Goal: Task Accomplishment & Management: Manage account settings

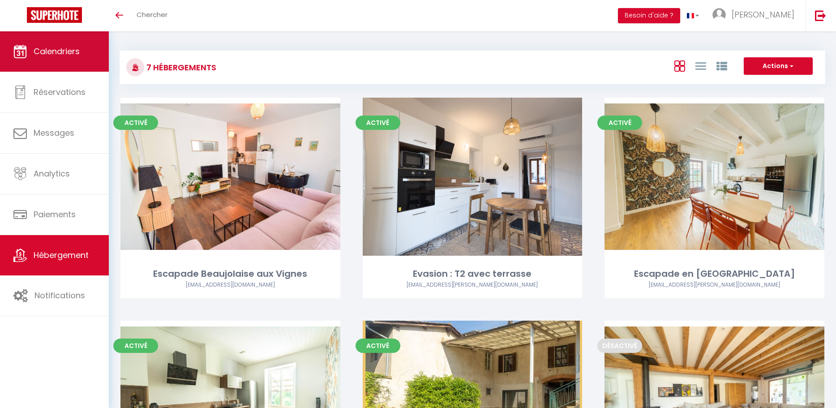
click at [65, 61] on link "Calendriers" at bounding box center [54, 51] width 109 height 40
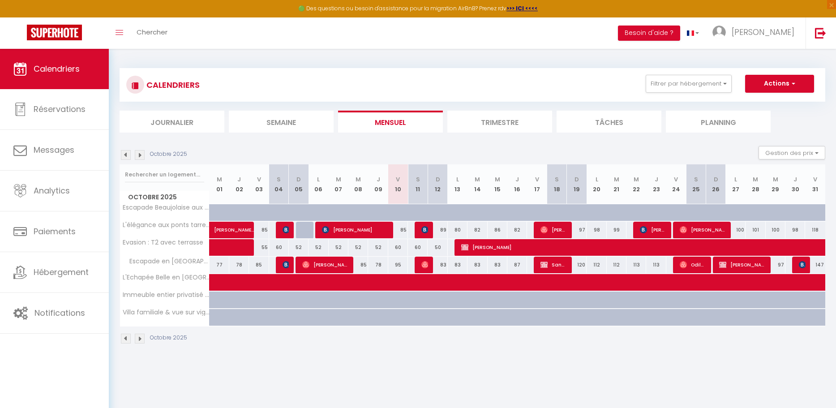
click at [420, 250] on div "60" at bounding box center [418, 247] width 20 height 17
type input "60"
type input "Sam 11 Octobre 2025"
type input "Dim 12 Octobre 2025"
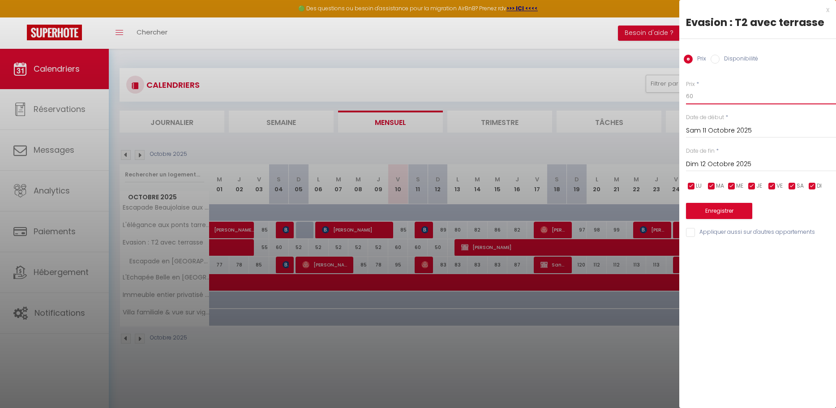
drag, startPoint x: 706, startPoint y: 99, endPoint x: 681, endPoint y: 97, distance: 24.7
click at [681, 97] on div "Prix * 60 Statut * Disponible Indisponible Date de début * [DATE] < [DATE] > Di…" at bounding box center [758, 153] width 157 height 169
type input "5"
drag, startPoint x: 727, startPoint y: 95, endPoint x: 680, endPoint y: 96, distance: 47.1
click at [680, 96] on div "Prix * 50 Statut * Disponible Indisponible Date de début * [DATE] < [DATE] > Di…" at bounding box center [758, 153] width 157 height 169
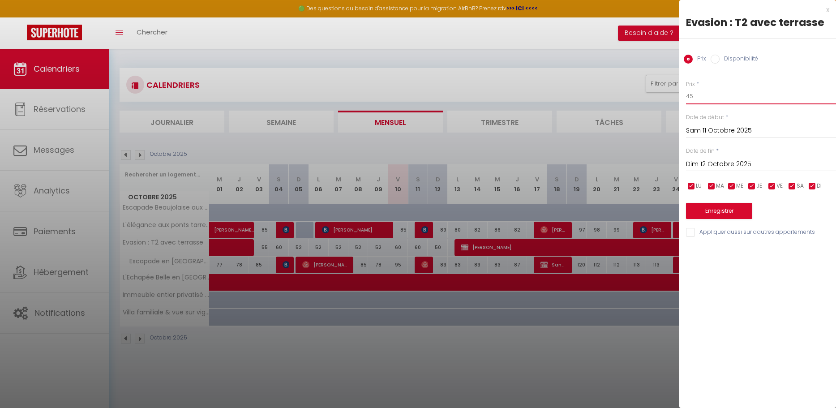
type input "45"
click at [723, 216] on button "Enregistrer" at bounding box center [719, 211] width 66 height 16
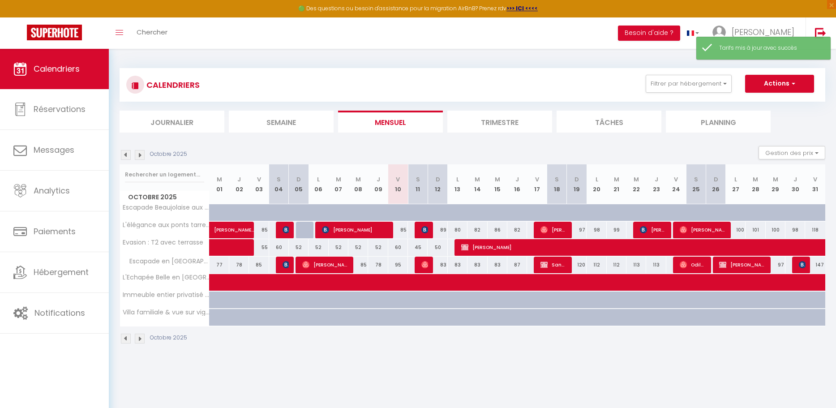
click at [397, 249] on div "60" at bounding box center [398, 247] width 20 height 17
type input "60"
type input "Ven 10 Octobre 2025"
type input "Sam 11 Octobre 2025"
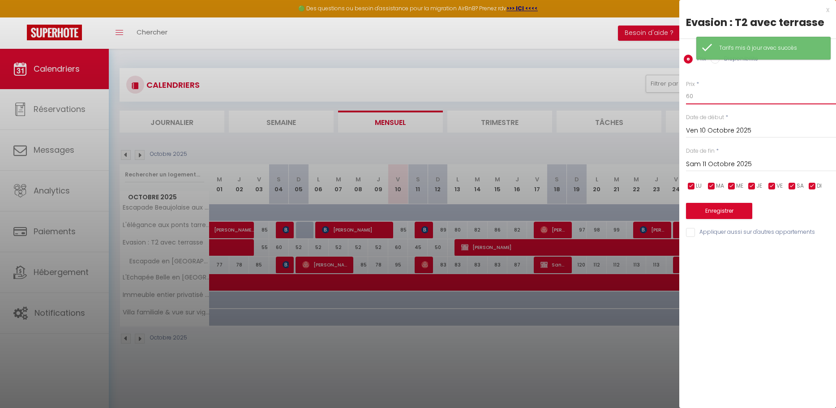
drag, startPoint x: 700, startPoint y: 99, endPoint x: 676, endPoint y: 98, distance: 23.3
click at [676, 98] on body "🟢 Des questions ou besoin d'assistance pour la migration AirBnB? Prenez rdv >>>…" at bounding box center [418, 253] width 836 height 408
type input "45"
click at [720, 213] on button "Enregistrer" at bounding box center [719, 211] width 66 height 16
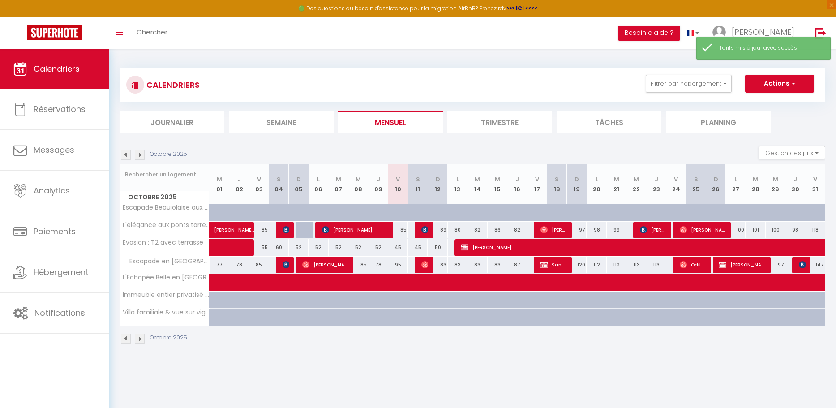
click at [439, 249] on div "50" at bounding box center [438, 247] width 20 height 17
type input "50"
type input "Dim 12 Octobre 2025"
type input "Lun 13 Octobre 2025"
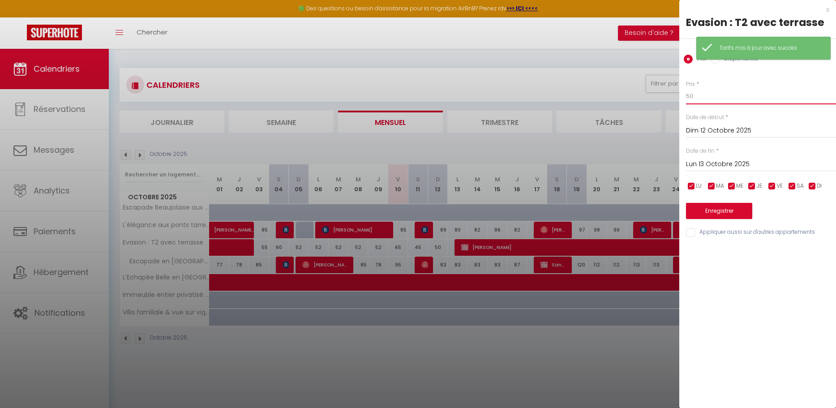
drag, startPoint x: 715, startPoint y: 97, endPoint x: 680, endPoint y: 102, distance: 35.2
click at [680, 100] on div "Prix * 50 Statut * Disponible Indisponible Date de début * [DATE] < [DATE] > Di…" at bounding box center [758, 153] width 157 height 169
type input "45"
click at [723, 207] on button "Enregistrer" at bounding box center [719, 211] width 66 height 16
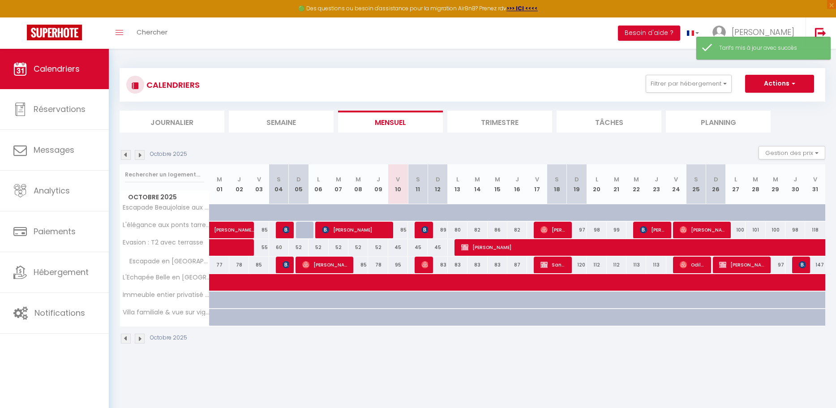
click at [401, 266] on div "95" at bounding box center [398, 265] width 20 height 17
type input "95"
type input "Ven 10 Octobre 2025"
type input "Sam 11 Octobre 2025"
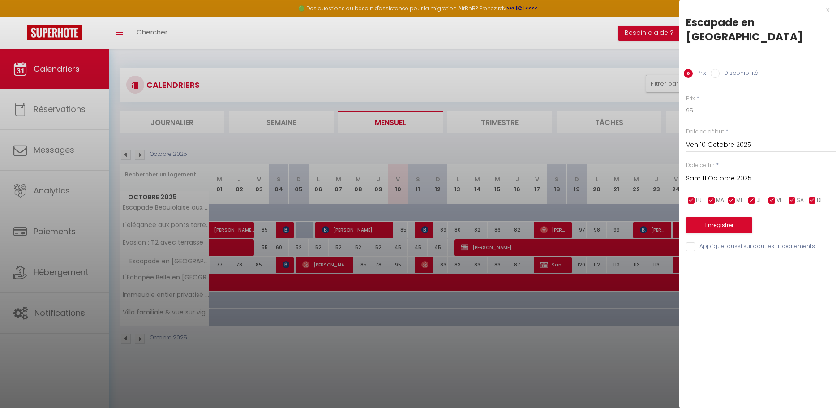
click at [826, 13] on div "x" at bounding box center [755, 9] width 150 height 11
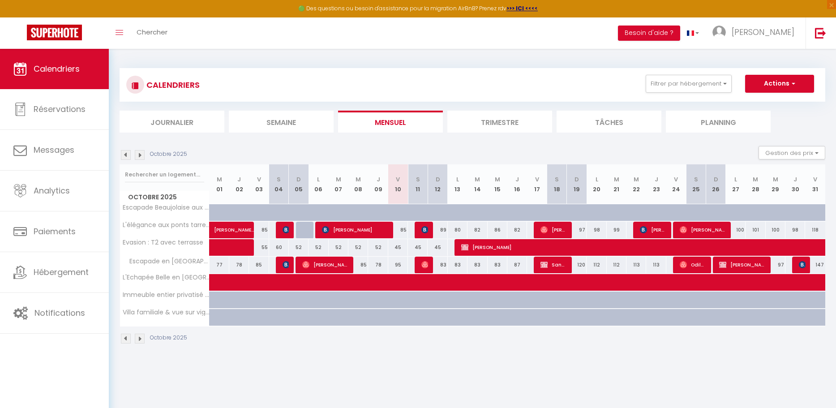
click at [597, 267] on div "112" at bounding box center [597, 265] width 20 height 17
type input "112"
type input "Lun 20 Octobre 2025"
type input "[DATE]"
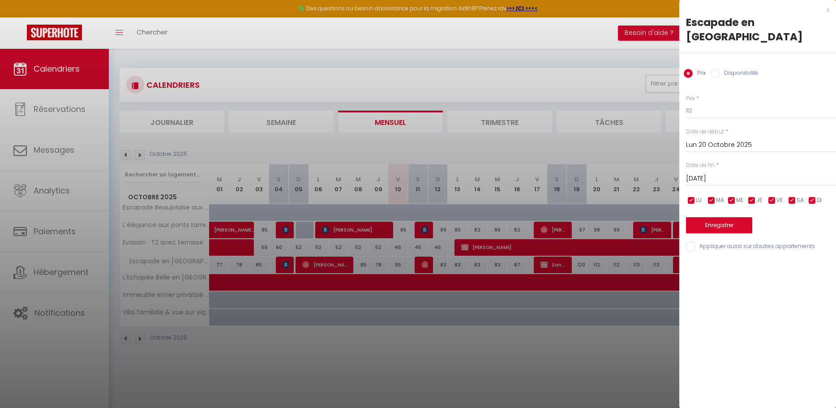
click at [585, 266] on div at bounding box center [418, 204] width 836 height 408
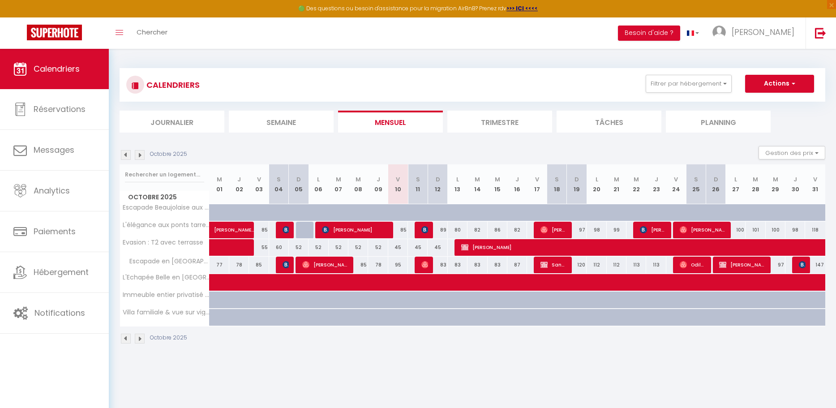
click at [585, 266] on div "120" at bounding box center [577, 265] width 20 height 17
type input "120"
type input "Dim 19 Octobre 2025"
type input "Lun 20 Octobre 2025"
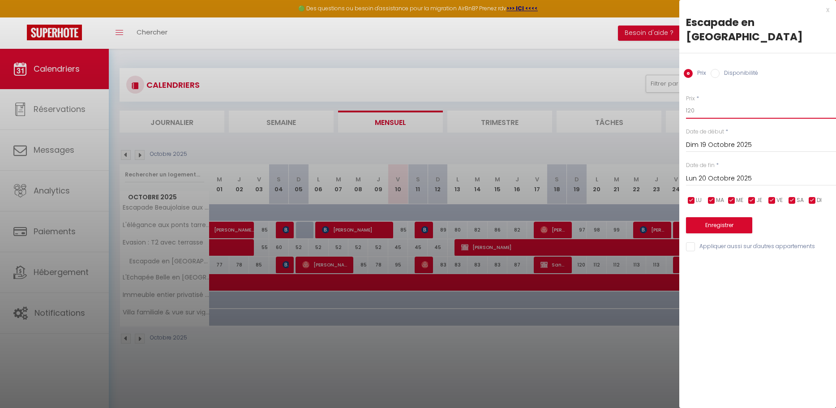
drag, startPoint x: 709, startPoint y: 104, endPoint x: 693, endPoint y: 105, distance: 16.2
click at [693, 105] on div "Prix * 120 Statut * Disponible Indisponible Date de début * [DATE] < [DATE] > D…" at bounding box center [758, 167] width 157 height 169
drag, startPoint x: 706, startPoint y: 97, endPoint x: 687, endPoint y: 99, distance: 19.8
click at [685, 98] on div "Prix * 120 Statut * Disponible Indisponible Date de début * [DATE] < [DATE] > D…" at bounding box center [758, 167] width 157 height 169
type input "1"
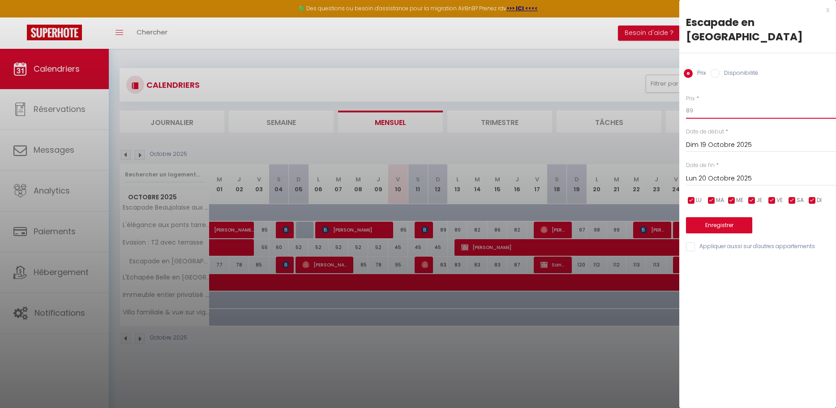
type input "89"
click at [730, 217] on button "Enregistrer" at bounding box center [719, 225] width 66 height 16
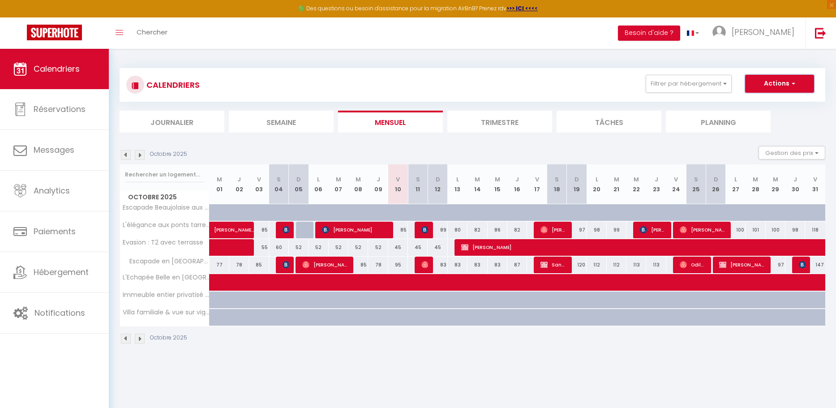
click at [767, 83] on button "Actions" at bounding box center [779, 84] width 69 height 18
click at [141, 155] on img at bounding box center [140, 155] width 10 height 10
